Goal: Information Seeking & Learning: Learn about a topic

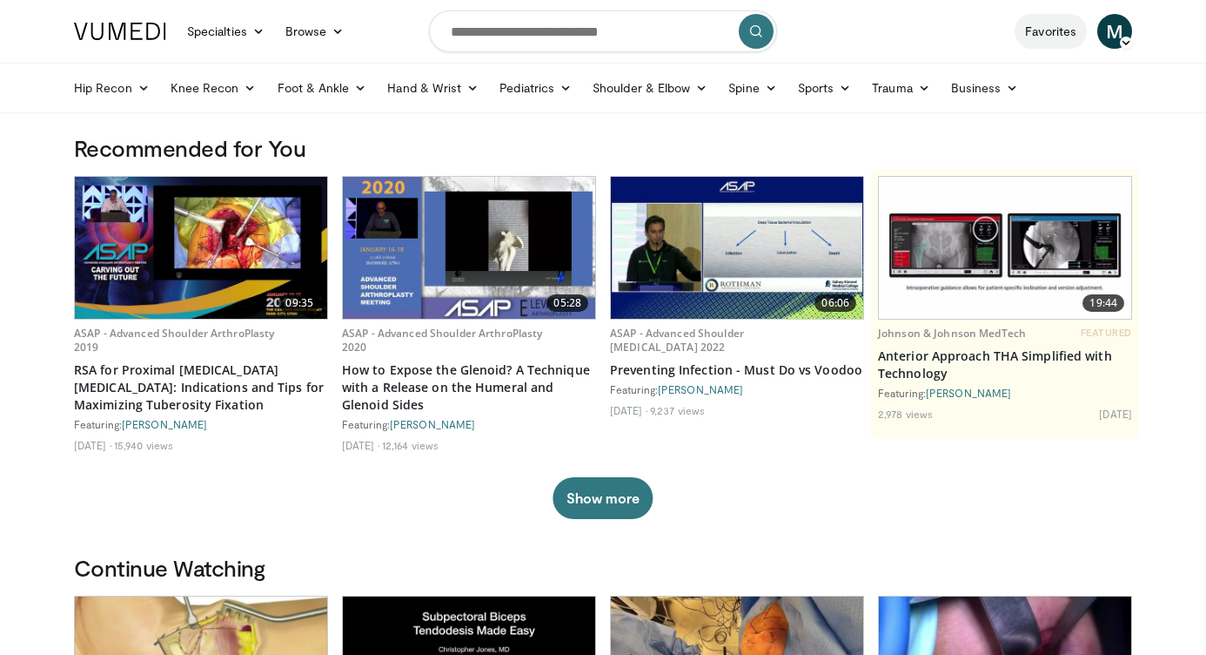
click at [1038, 36] on link "Favorites" at bounding box center [1051, 31] width 72 height 35
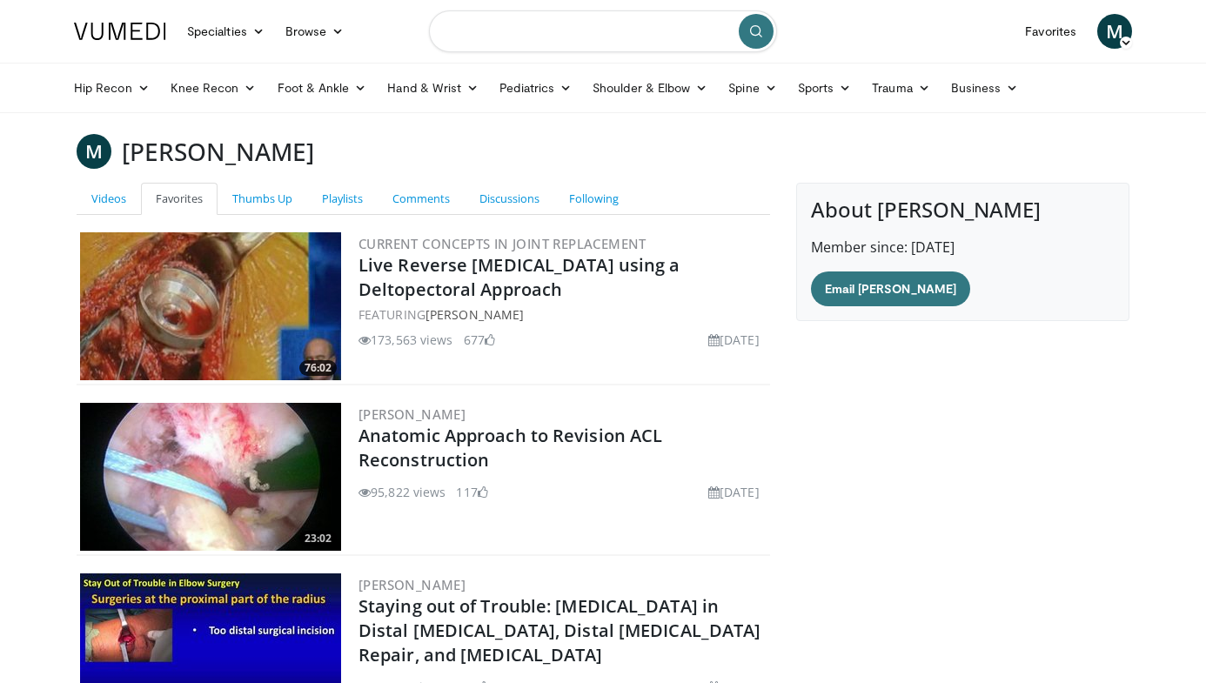
click at [677, 36] on input "Search topics, interventions" at bounding box center [603, 31] width 348 height 42
type input "**********"
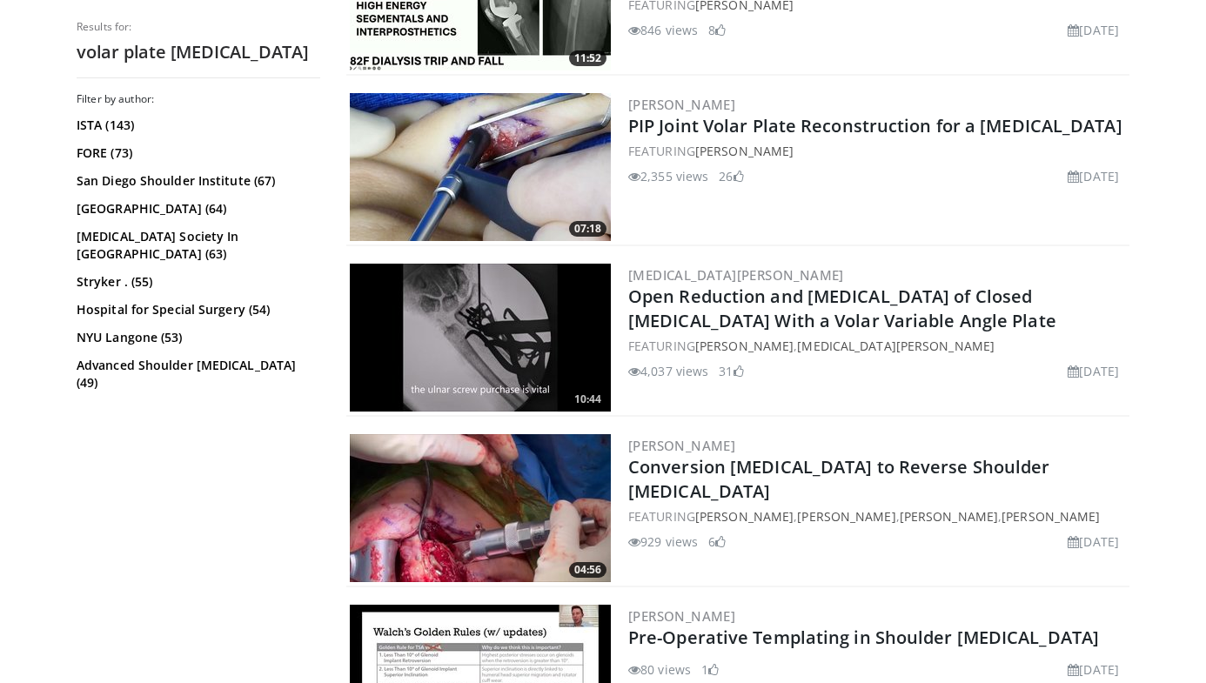
scroll to position [1462, 0]
